Goal: Information Seeking & Learning: Learn about a topic

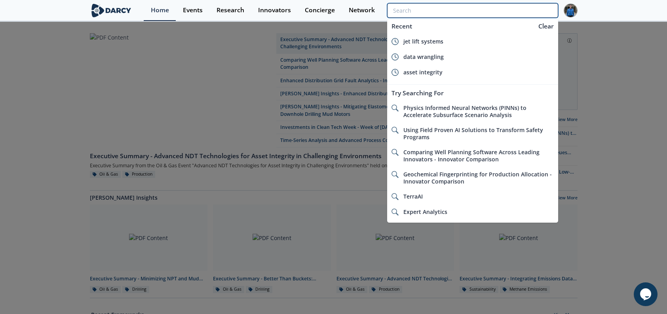
click at [511, 12] on input "search" at bounding box center [472, 10] width 171 height 15
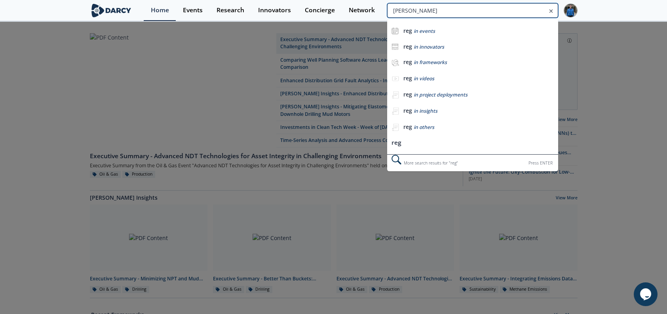
type input "[PERSON_NAME]"
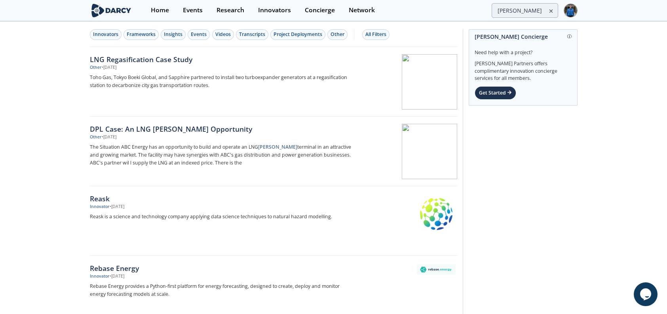
drag, startPoint x: 161, startPoint y: 62, endPoint x: 51, endPoint y: 90, distance: 113.0
click at [114, 32] on div "Innovators" at bounding box center [105, 34] width 25 height 7
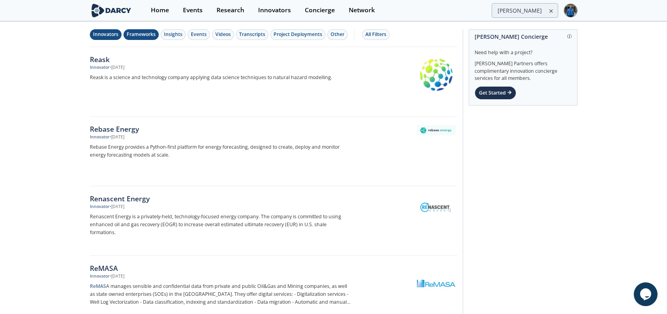
click at [146, 32] on div "Frameworks" at bounding box center [141, 34] width 29 height 7
click at [101, 34] on div "Innovators" at bounding box center [105, 34] width 25 height 7
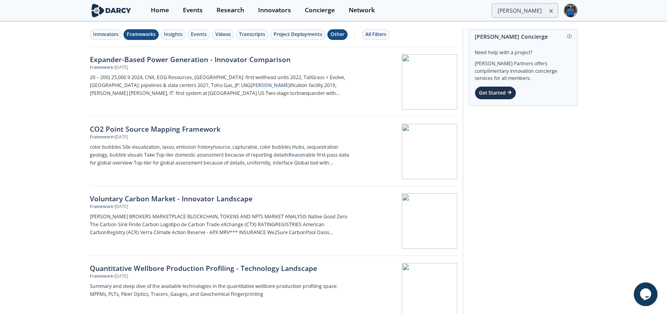
click at [340, 32] on div "Other" at bounding box center [338, 34] width 14 height 7
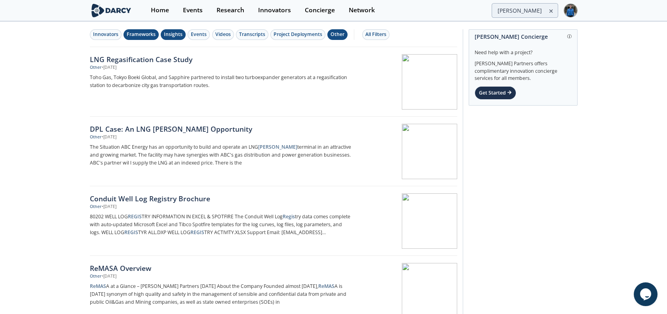
click at [173, 32] on div "Insights" at bounding box center [173, 34] width 19 height 7
click at [382, 32] on div "All Filters" at bounding box center [376, 34] width 21 height 7
